Goal: Task Accomplishment & Management: Complete application form

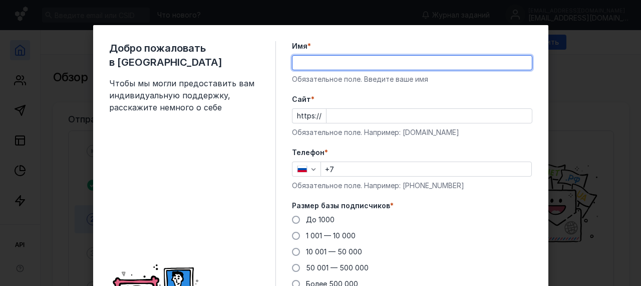
type input "[PERSON_NAME]"
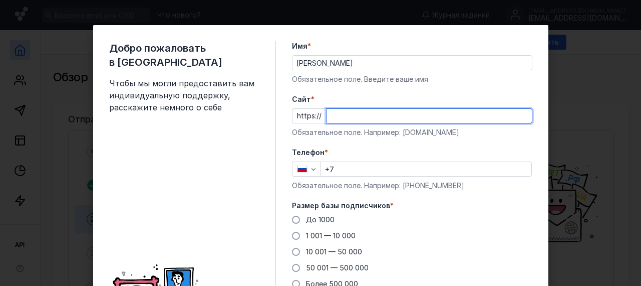
click at [345, 113] on input "Cайт *" at bounding box center [429, 116] width 205 height 14
type input "secc"
click at [346, 165] on div "Телефон * +7 Обязательное поле. Например: [PHONE_NUMBER]" at bounding box center [412, 168] width 241 height 43
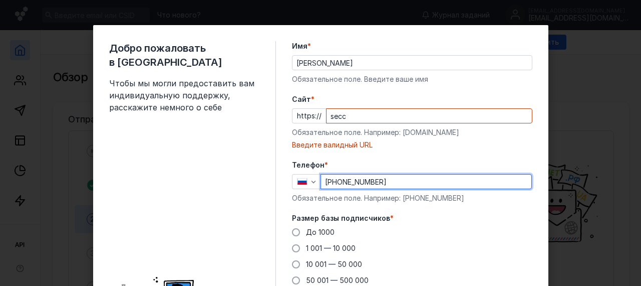
type input "[PHONE_NUMBER]"
drag, startPoint x: 357, startPoint y: 104, endPoint x: 340, endPoint y: 92, distance: 20.7
click at [357, 105] on div "Cайт * https:// secc Обязательное поле. Например: [DOMAIN_NAME] Введите валидны…" at bounding box center [412, 122] width 241 height 56
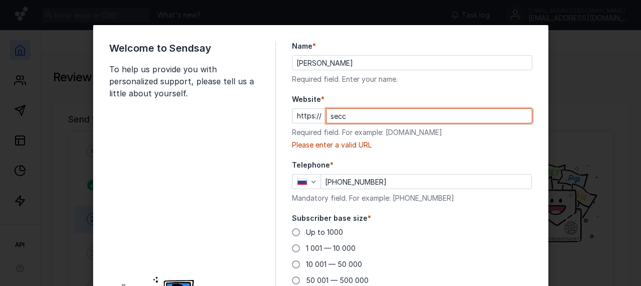
click at [362, 112] on input "secc" at bounding box center [429, 116] width 205 height 14
paste input "[DOMAIN_NAME]"
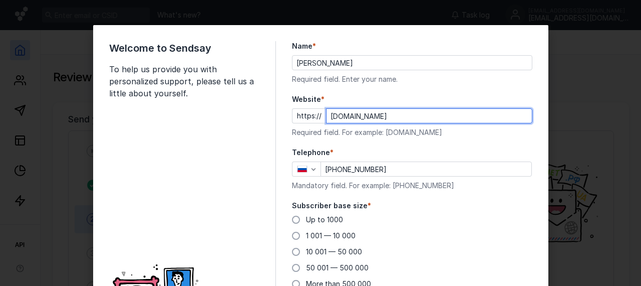
type input "[DOMAIN_NAME]"
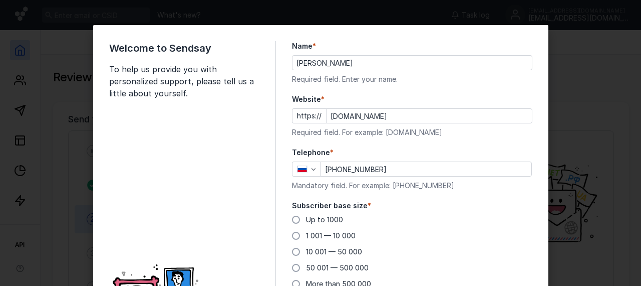
click at [343, 144] on form "Name * [PERSON_NAME] Required field. Enter your name. Website * https:// [DOMAI…" at bounding box center [412, 192] width 241 height 302
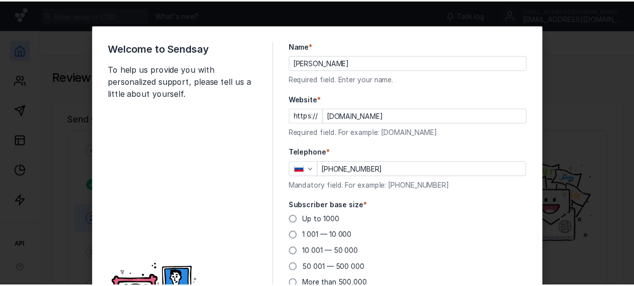
scroll to position [98, 0]
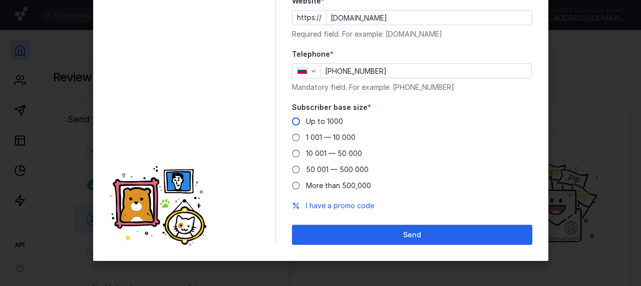
click at [311, 121] on font "Up to 1000" at bounding box center [324, 121] width 37 height 9
click at [0, 0] on input "Up to 1000" at bounding box center [0, 0] width 0 height 0
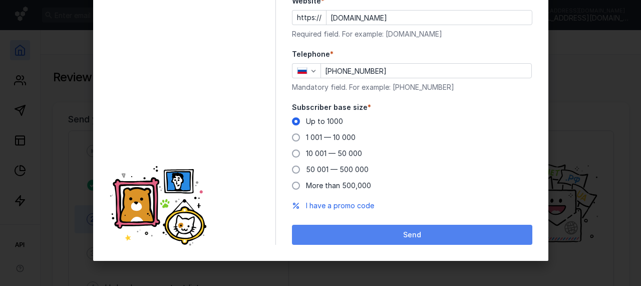
drag, startPoint x: 358, startPoint y: 232, endPoint x: 304, endPoint y: 196, distance: 65.0
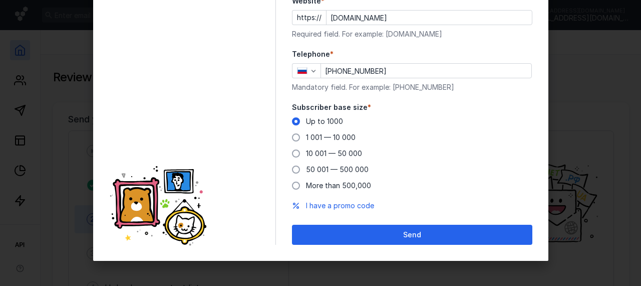
click at [358, 231] on div "Send" at bounding box center [412, 234] width 230 height 9
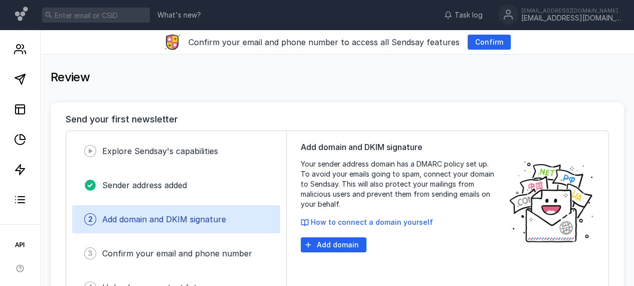
scroll to position [46, 0]
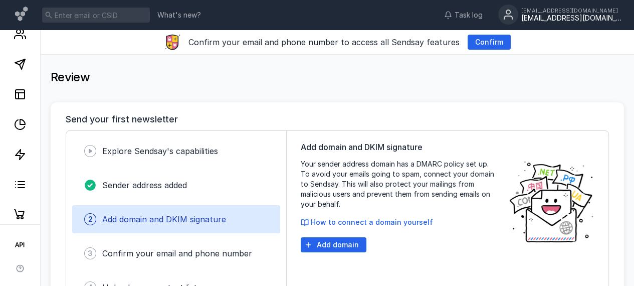
click at [600, 15] on font "[EMAIL_ADDRESS][DOMAIN_NAME]" at bounding box center [580, 18] width 118 height 9
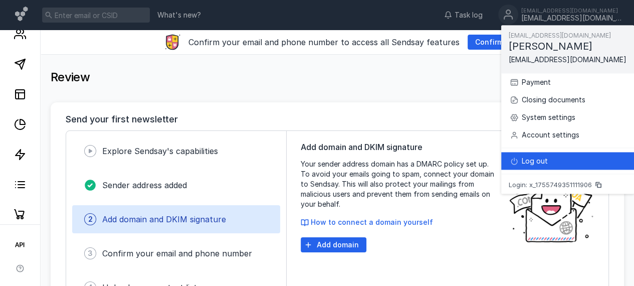
click at [533, 160] on font "Log out" at bounding box center [535, 160] width 26 height 9
